Goal: Find specific page/section: Find specific page/section

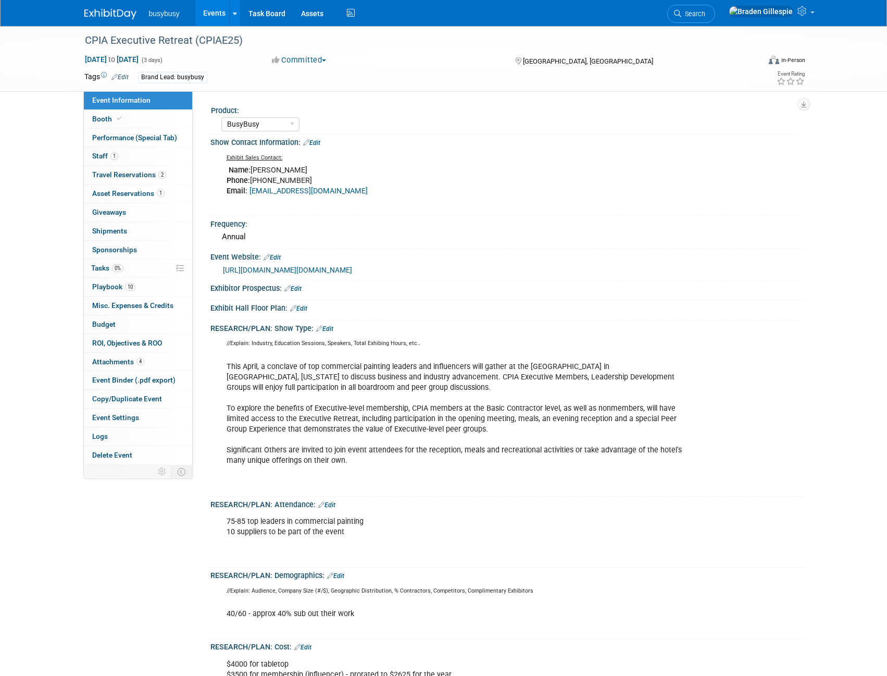
select select "BusyBusy"
click at [95, 14] on img at bounding box center [110, 14] width 52 height 10
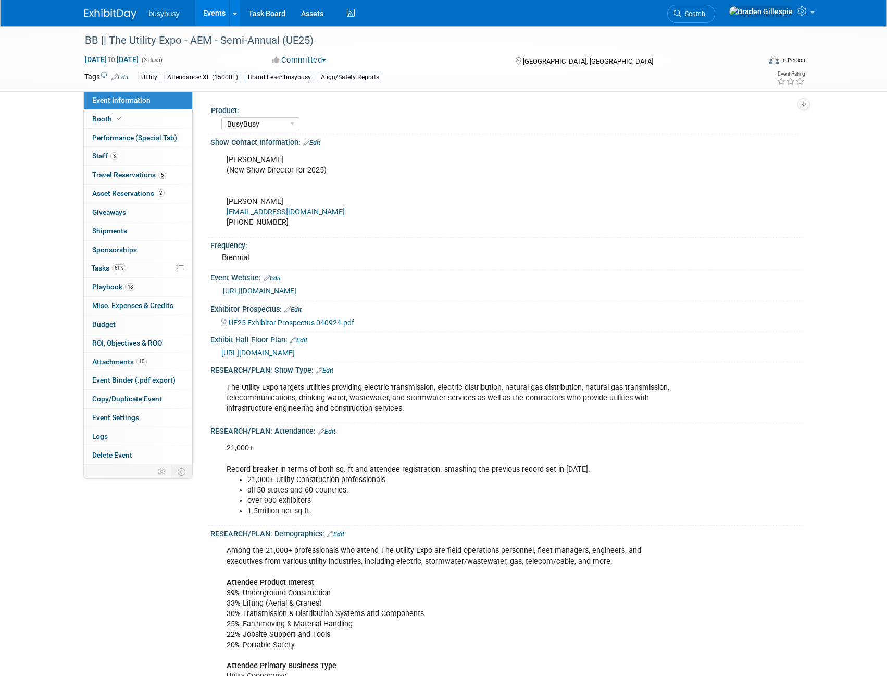
select select "BusyBusy"
select select "Member"
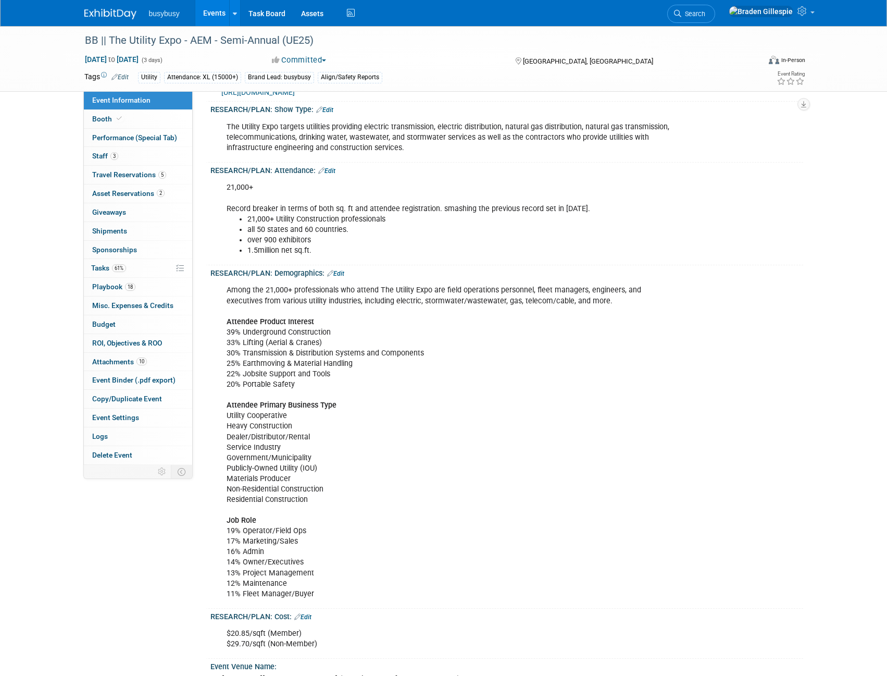
click at [103, 10] on img at bounding box center [110, 14] width 52 height 10
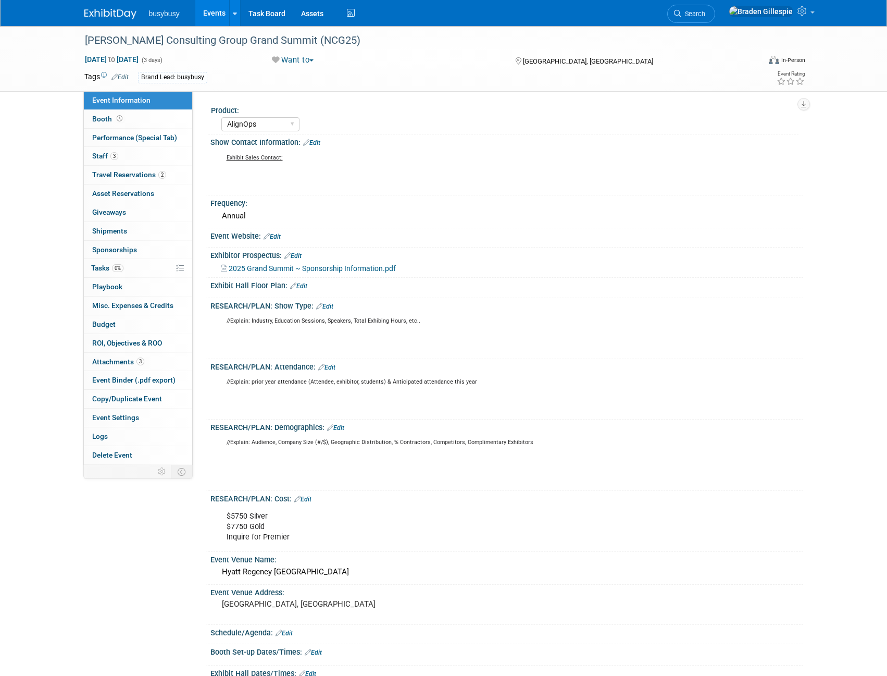
select select "AlignOps"
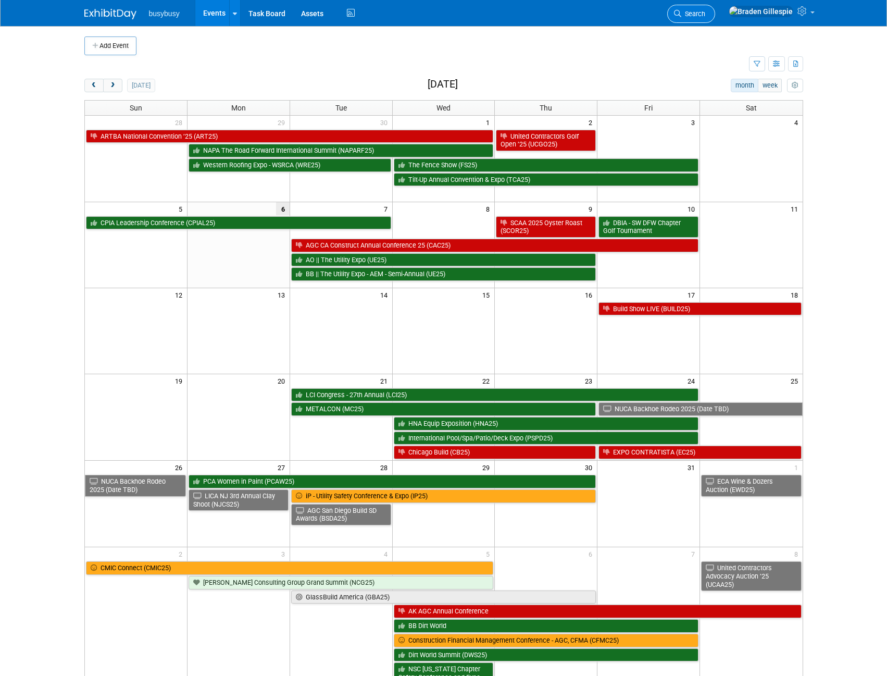
click at [705, 13] on span "Search" at bounding box center [693, 14] width 24 height 8
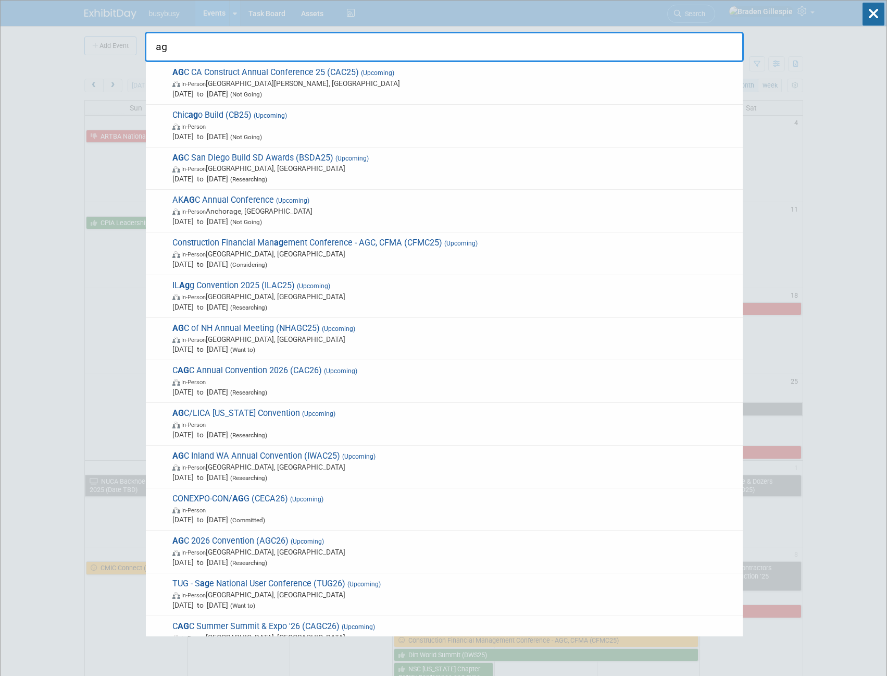
type input "a"
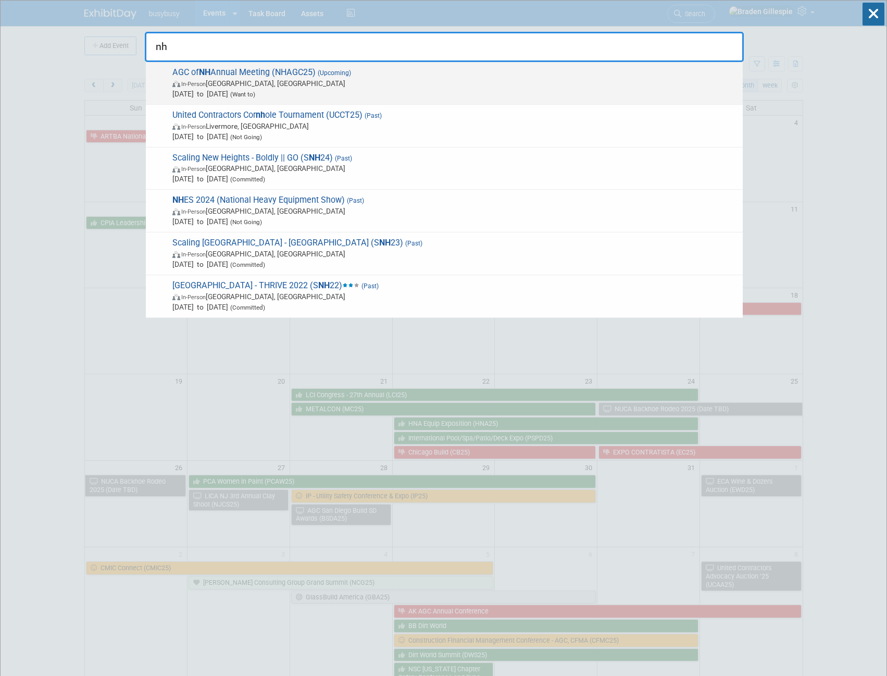
type input "nh"
click at [376, 90] on span "Dec 4, 2025 to Dec 4, 2025 (Want to)" at bounding box center [454, 94] width 565 height 10
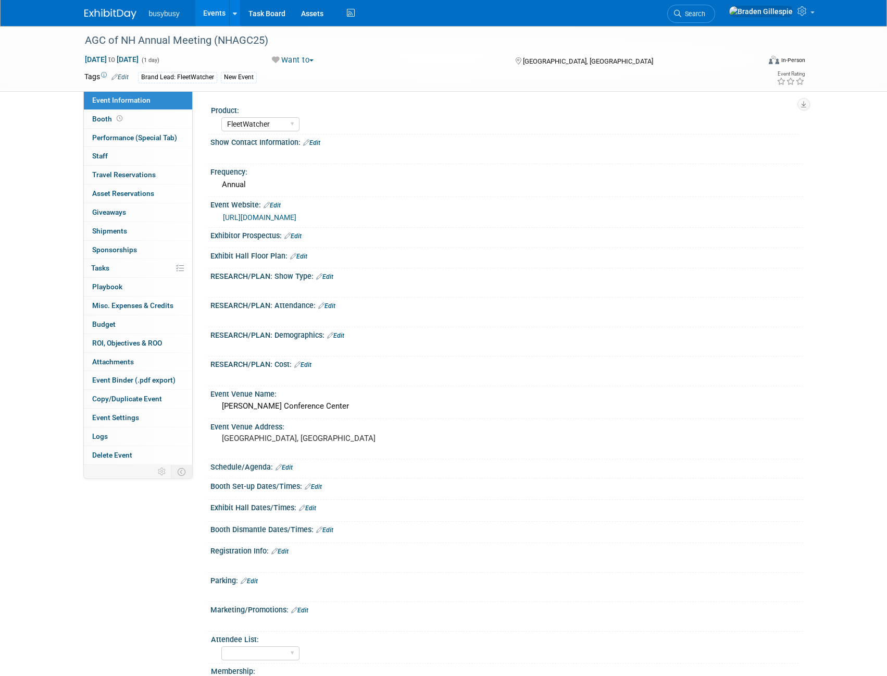
select select "FleetWatcher"
click at [270, 219] on link "[URL][DOMAIN_NAME]" at bounding box center [259, 217] width 73 height 8
